Goal: Task Accomplishment & Management: Manage account settings

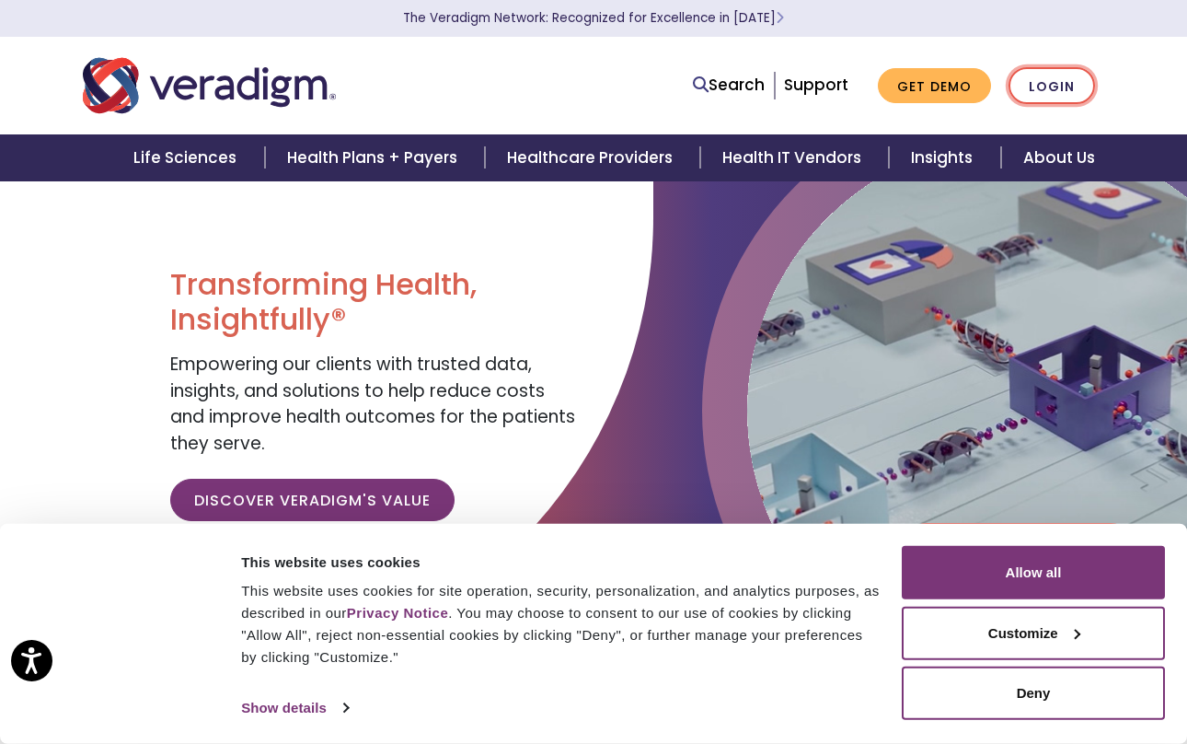
click at [1041, 98] on link "Login" at bounding box center [1052, 86] width 87 height 38
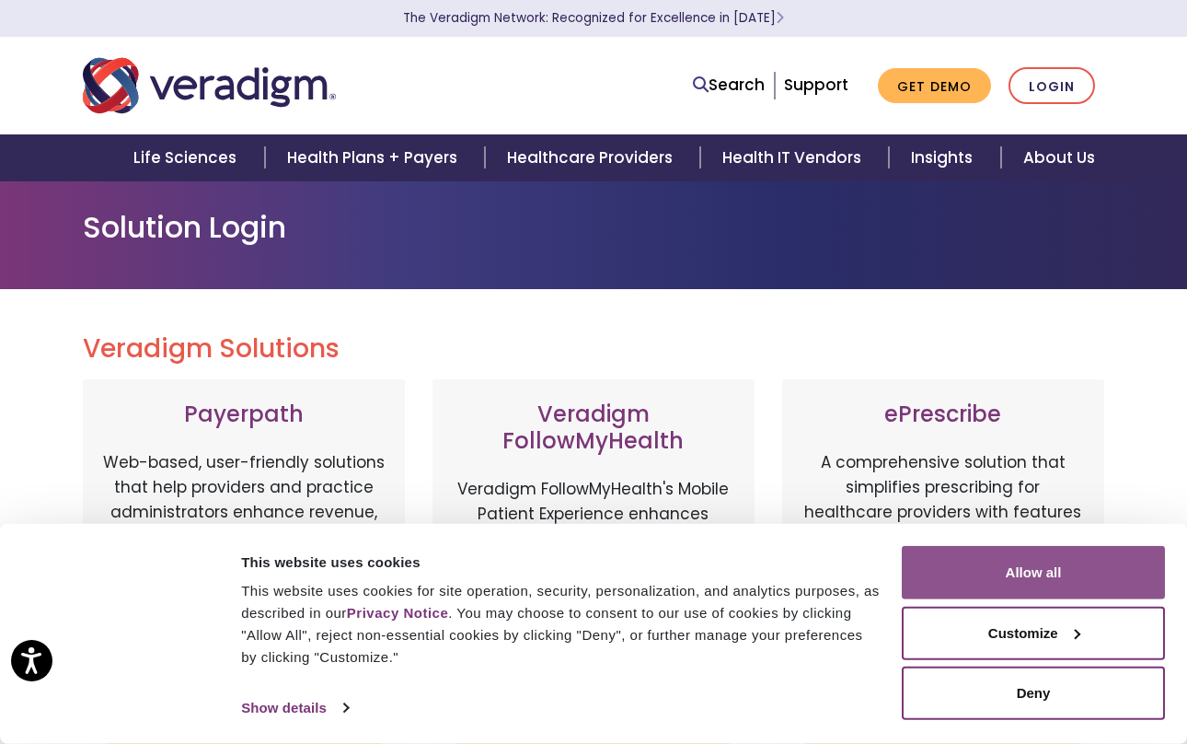
click at [1036, 578] on button "Allow all" at bounding box center [1033, 572] width 263 height 53
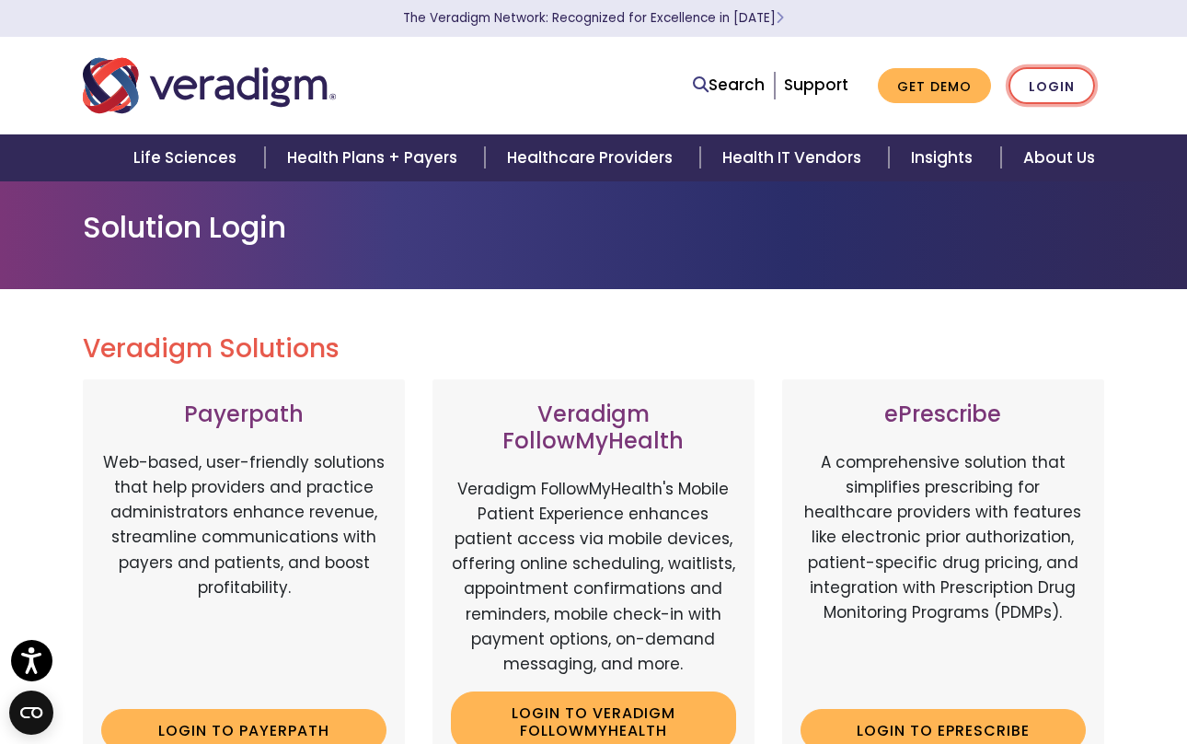
click at [1058, 76] on link "Login" at bounding box center [1052, 86] width 87 height 38
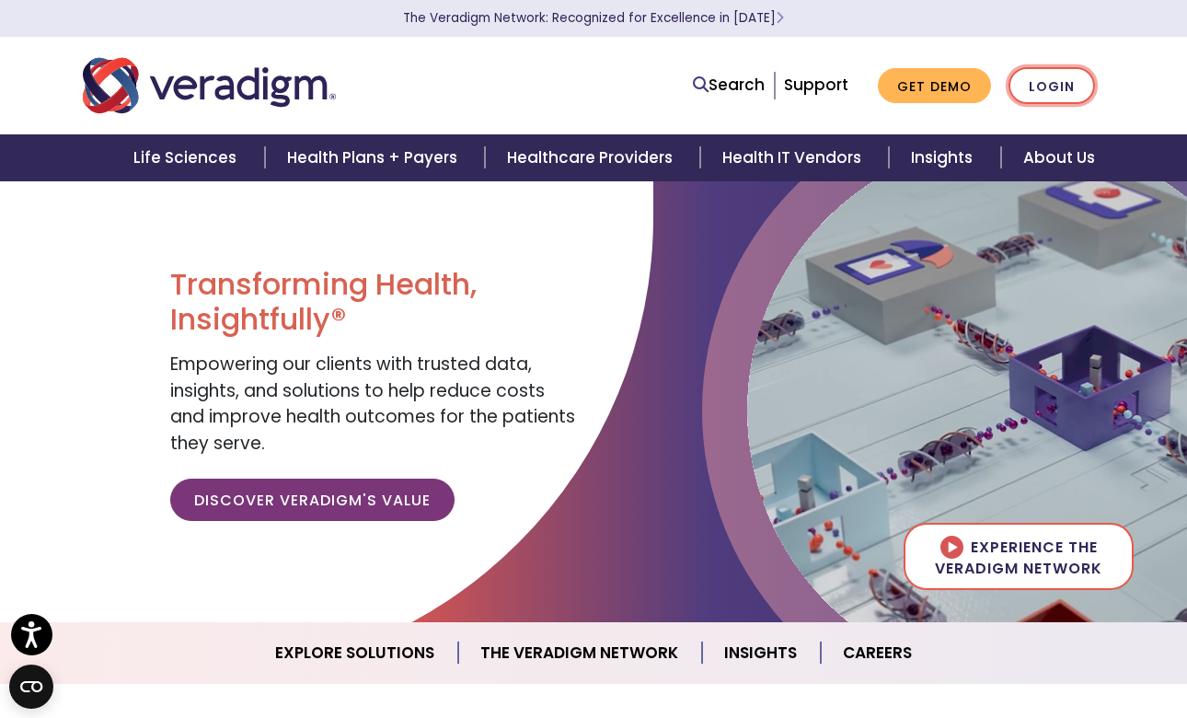
click at [1065, 82] on link "Login" at bounding box center [1052, 86] width 87 height 38
